Goal: Information Seeking & Learning: Learn about a topic

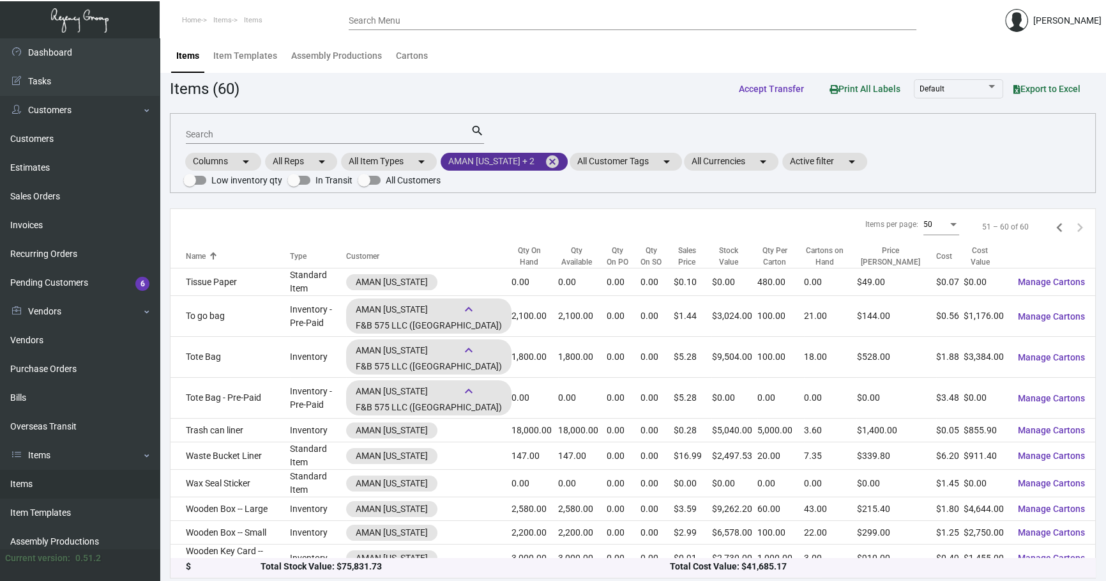
click at [559, 160] on mat-icon "cancel" at bounding box center [552, 161] width 15 height 15
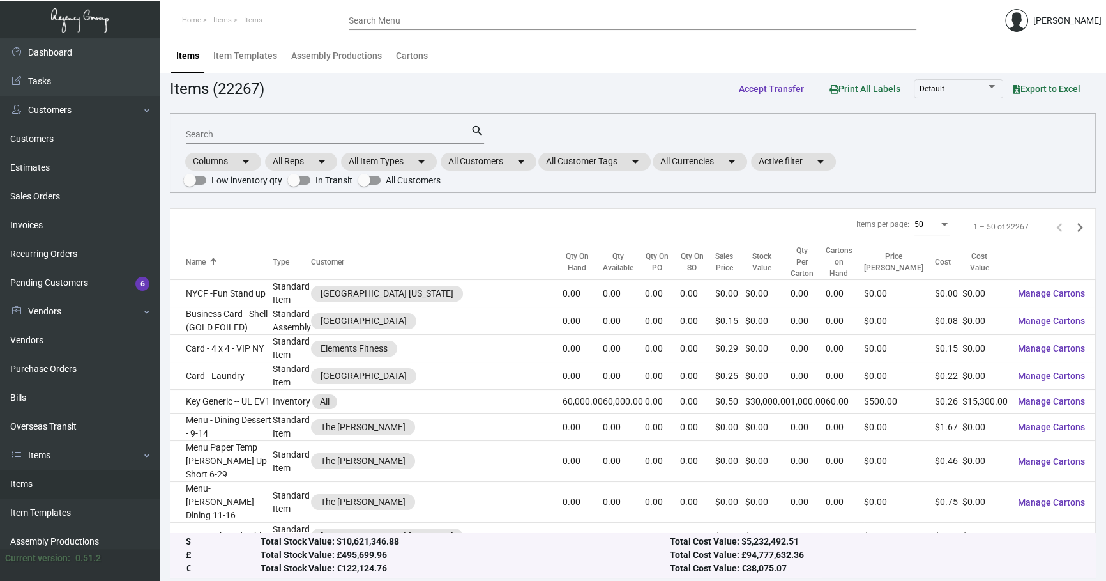
click at [351, 145] on mat-form-field "Search search" at bounding box center [335, 134] width 298 height 40
click at [350, 134] on input "Search" at bounding box center [328, 135] width 285 height 10
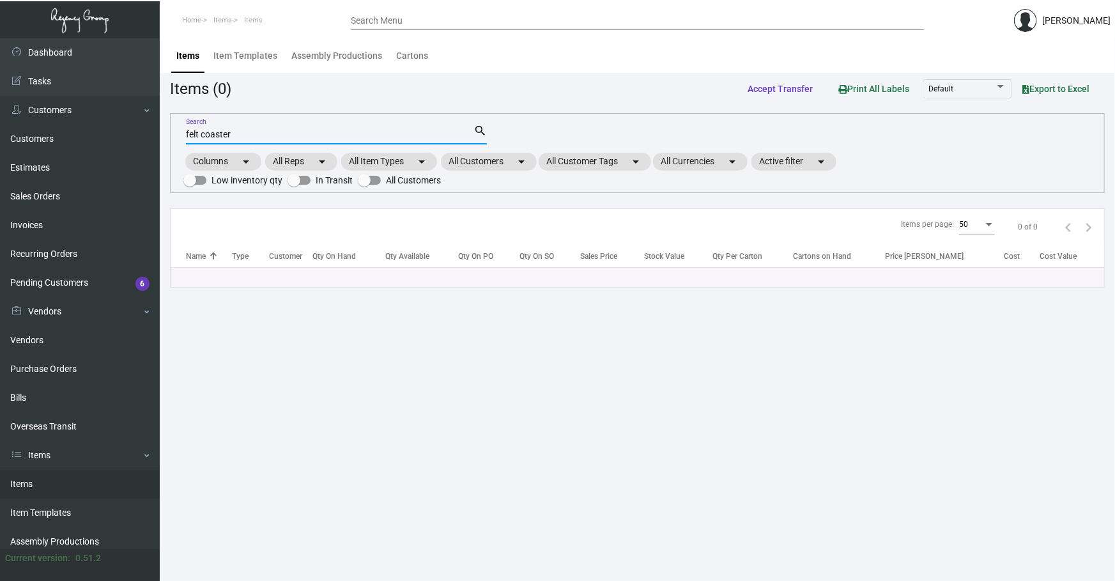
click at [232, 130] on input "felt coaster" at bounding box center [329, 135] width 287 height 10
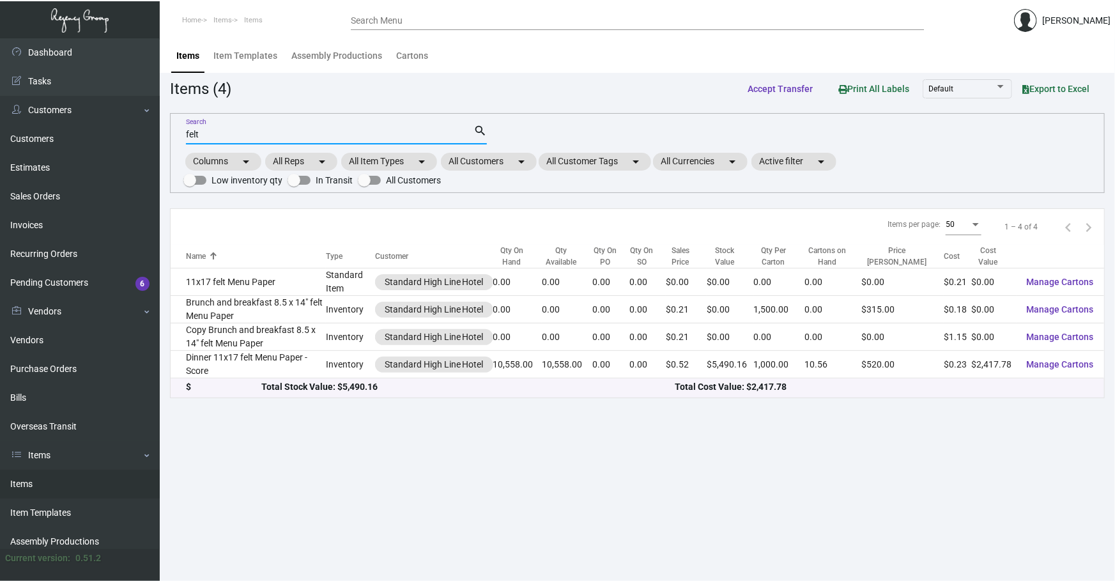
type input "felt"
click at [1018, 551] on main "Items Item Templates Assembly Productions Cartons Items (4) Accept Transfer Pri…" at bounding box center [637, 309] width 955 height 542
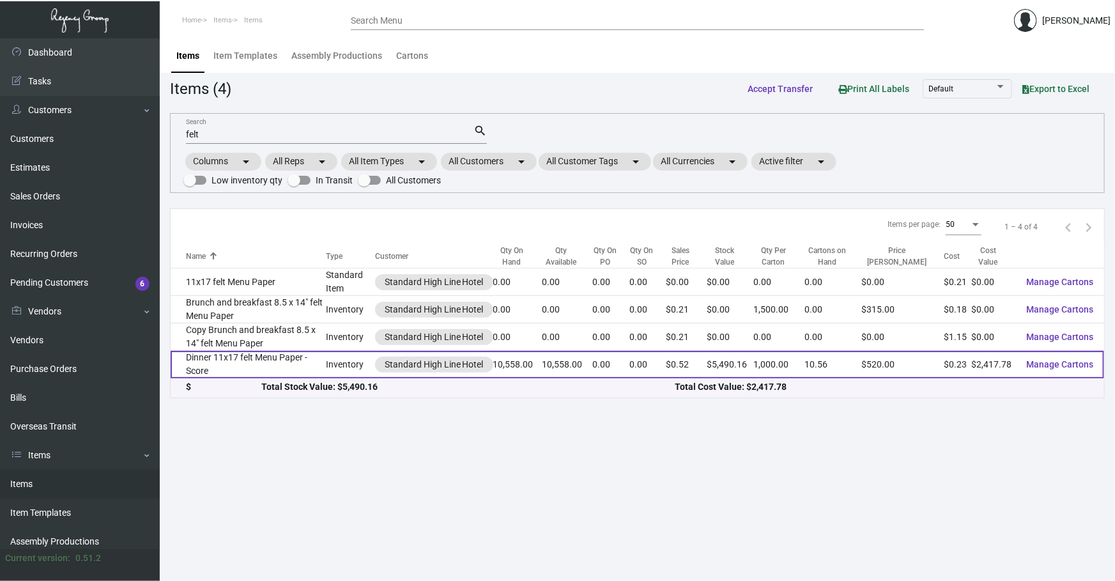
click at [314, 365] on td "Dinner 11x17 felt Menu Paper - Score" at bounding box center [248, 364] width 155 height 27
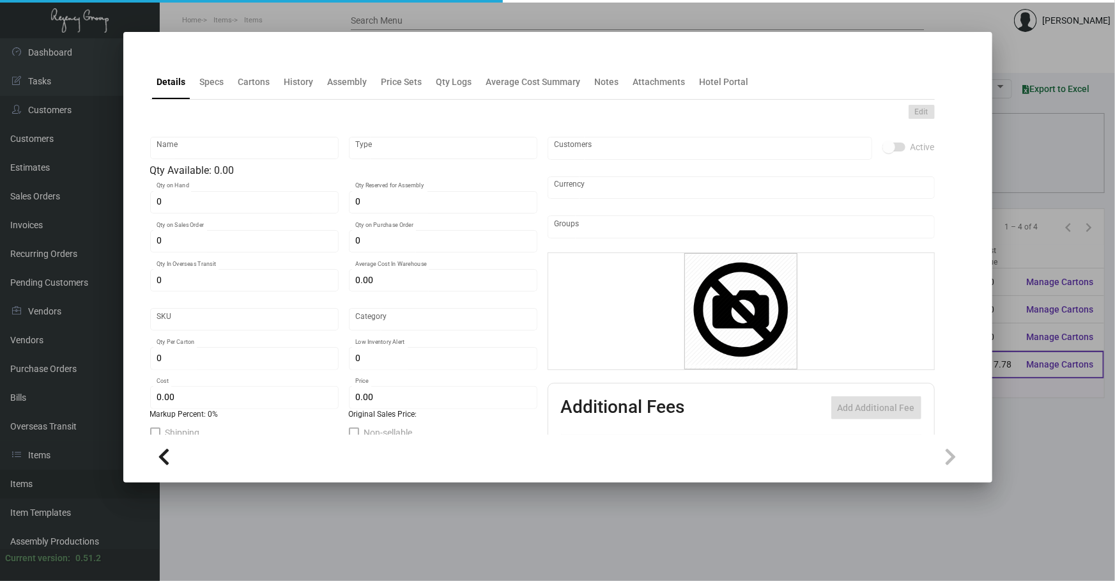
type input "Dinner 11x17 felt Menu Paper - Score"
type input "Inventory"
type input "10,558"
type input "$ 0.04333"
type input "ST-SHL-7379-29"
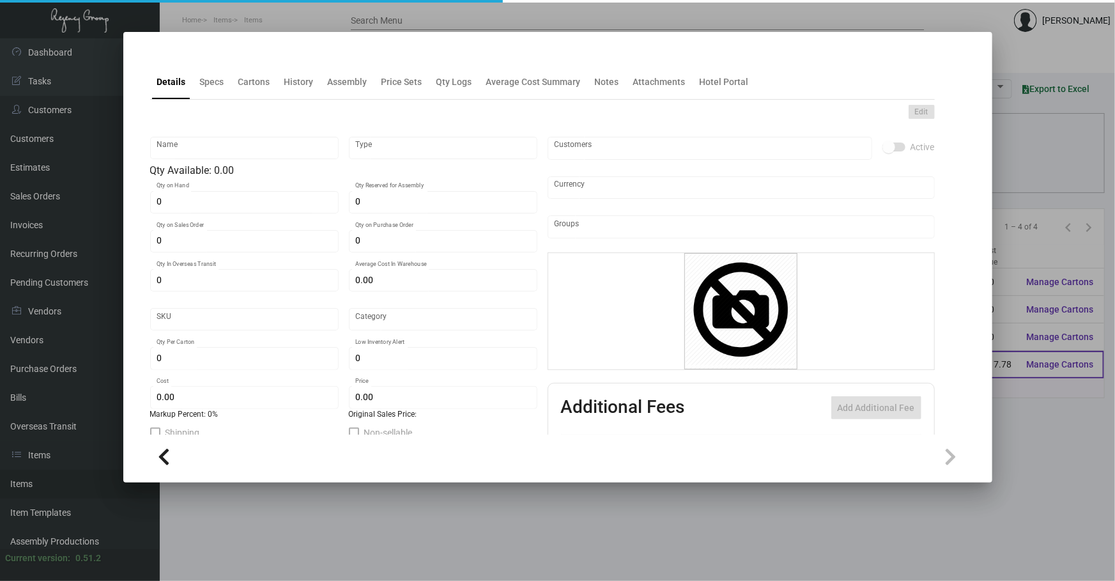
type input "Standard"
type input "1,000"
type input "$ 0.229"
type input "$ 0.52"
checkbox input "true"
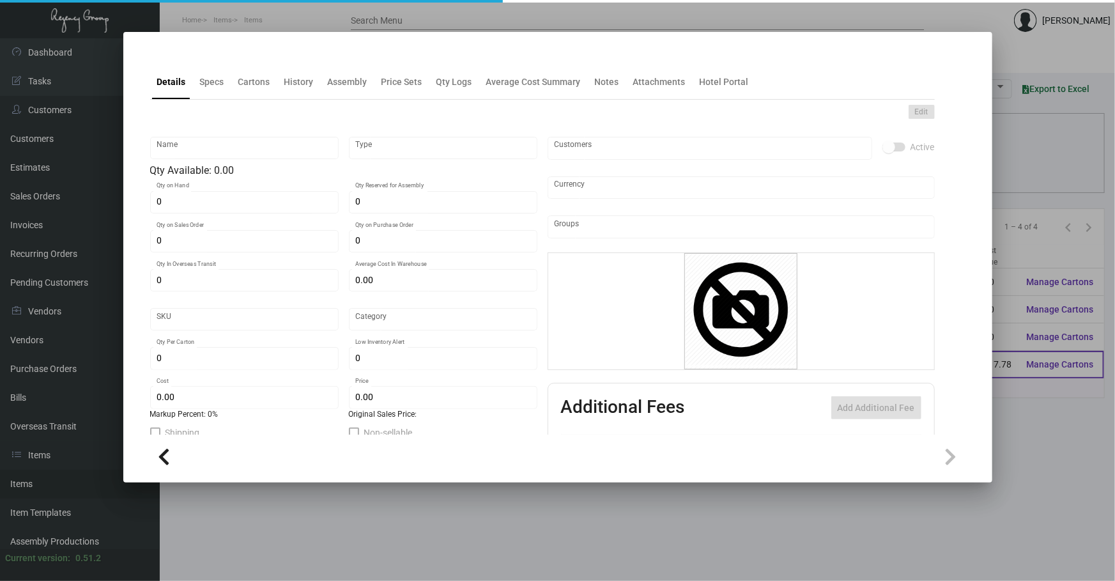
type input "United States Dollar $"
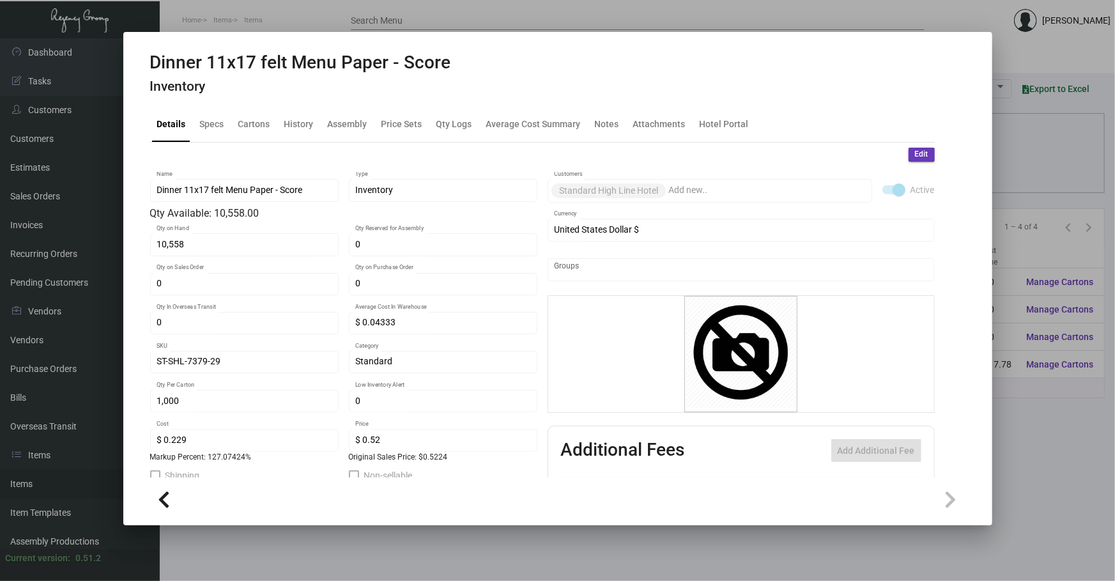
click at [512, 526] on div at bounding box center [557, 290] width 1115 height 581
